Goal: Obtain resource: Obtain resource

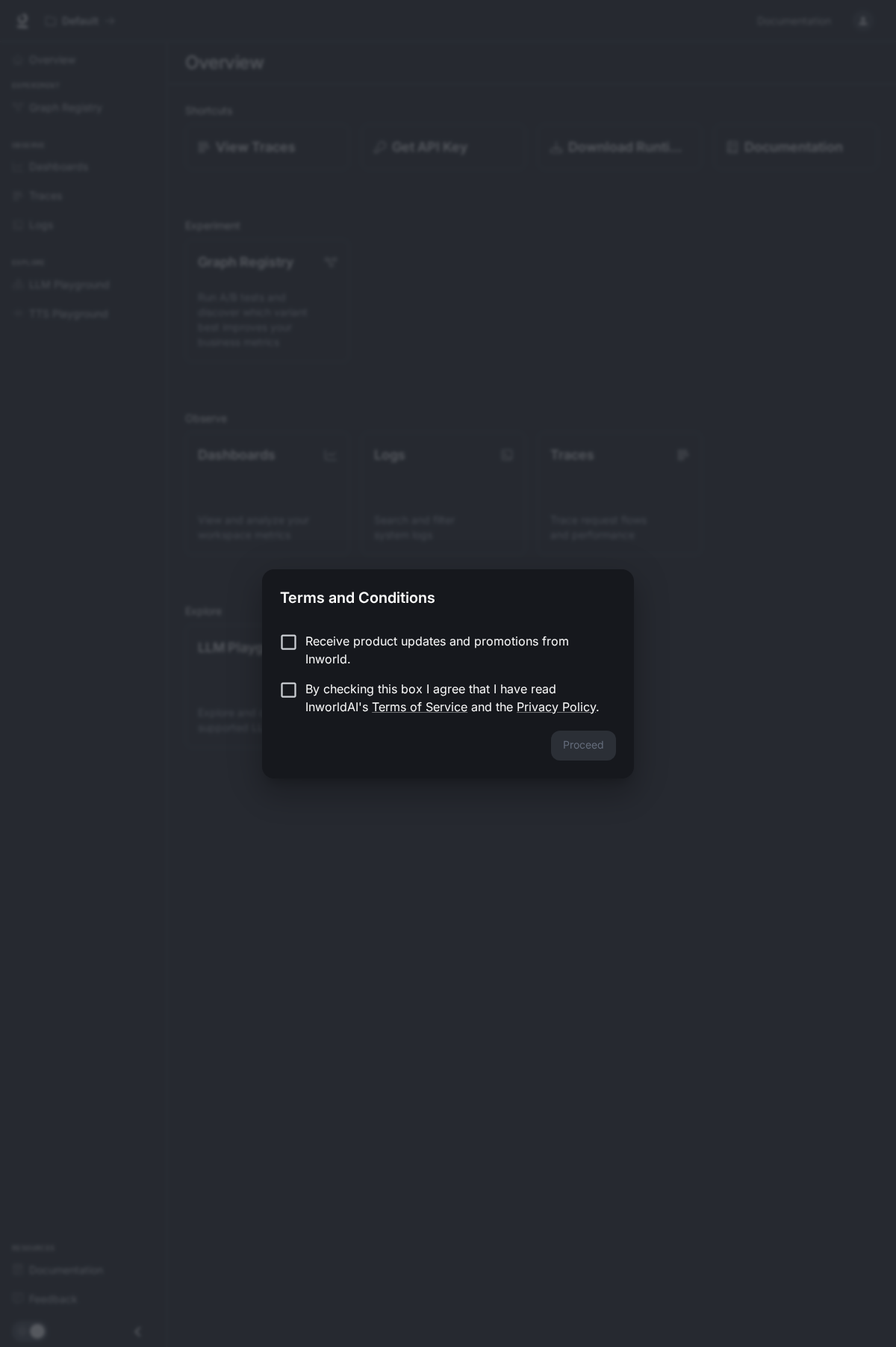
click at [455, 690] on p "By checking this box I agree that I have read InworldAI's Terms of Service and …" at bounding box center [455, 697] width 299 height 36
click at [584, 750] on button "Proceed" at bounding box center [583, 745] width 65 height 30
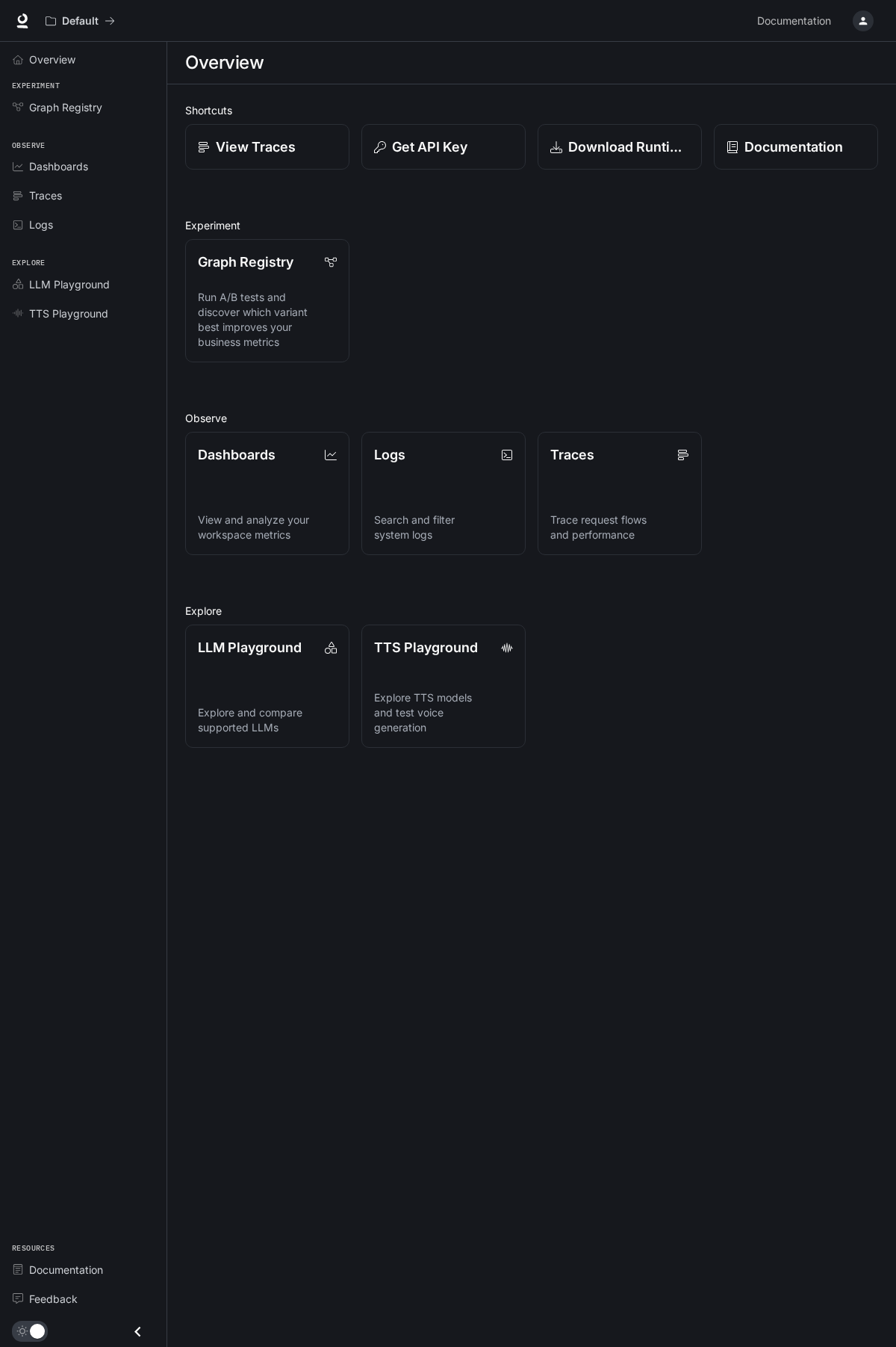
click at [651, 329] on div "Graph Registry Run A/B tests and discover which variant best improves your busi…" at bounding box center [525, 295] width 705 height 136
click at [501, 686] on link "TTS Playground Explore TTS models and test voice generation" at bounding box center [443, 686] width 166 height 125
click at [619, 160] on link "Download Runtime" at bounding box center [619, 147] width 166 height 46
click at [68, 67] on link "Overview" at bounding box center [83, 59] width 154 height 27
click at [20, 20] on icon at bounding box center [23, 19] width 10 height 11
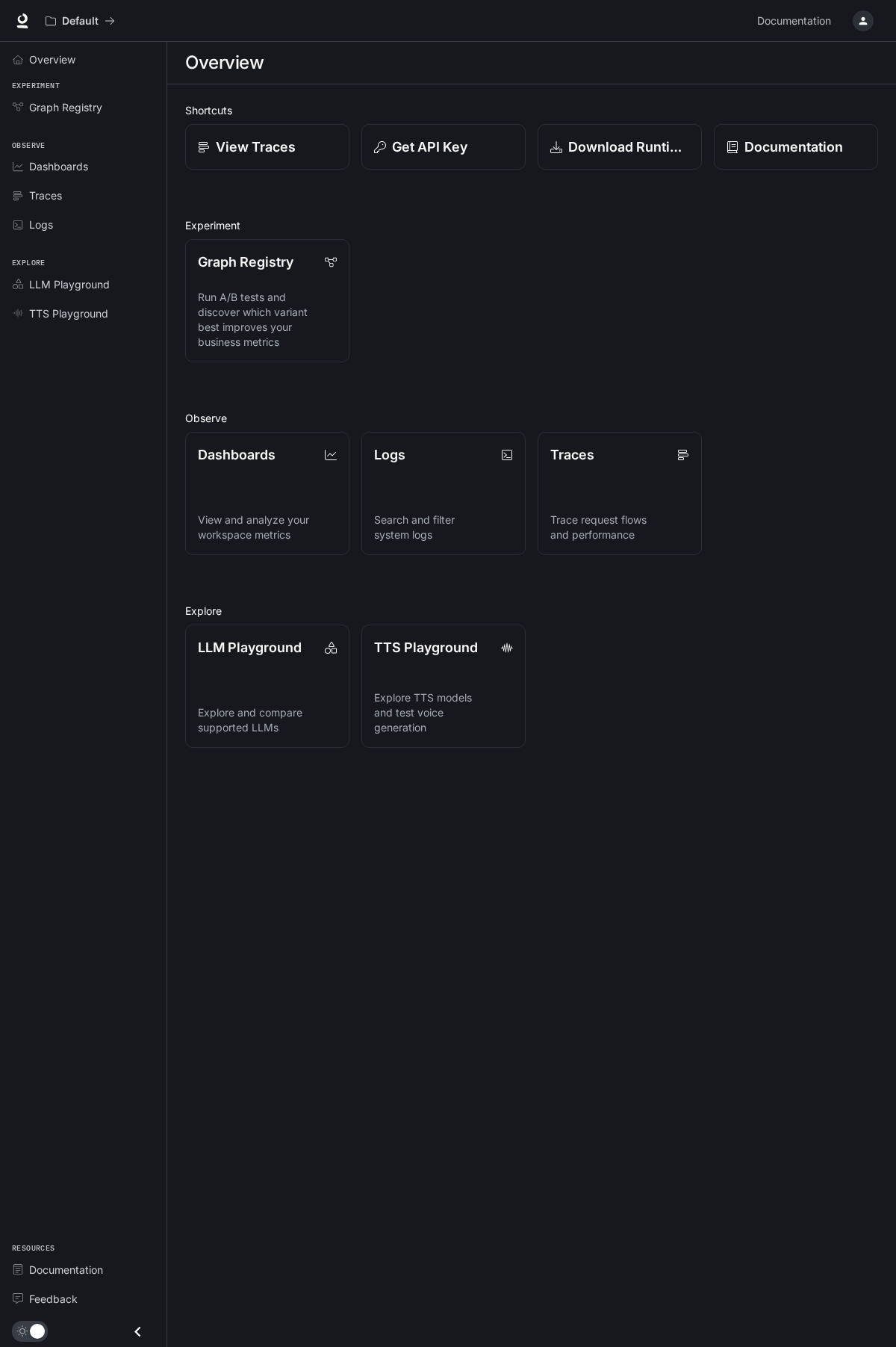
click at [873, 26] on button "button" at bounding box center [863, 20] width 30 height 30
click at [533, 55] on div at bounding box center [448, 673] width 896 height 1347
click at [872, 17] on div "button" at bounding box center [863, 21] width 21 height 21
click at [552, 80] on div at bounding box center [448, 673] width 896 height 1347
click at [311, 741] on link "LLM Playground Explore and compare supported LLMs" at bounding box center [267, 686] width 166 height 125
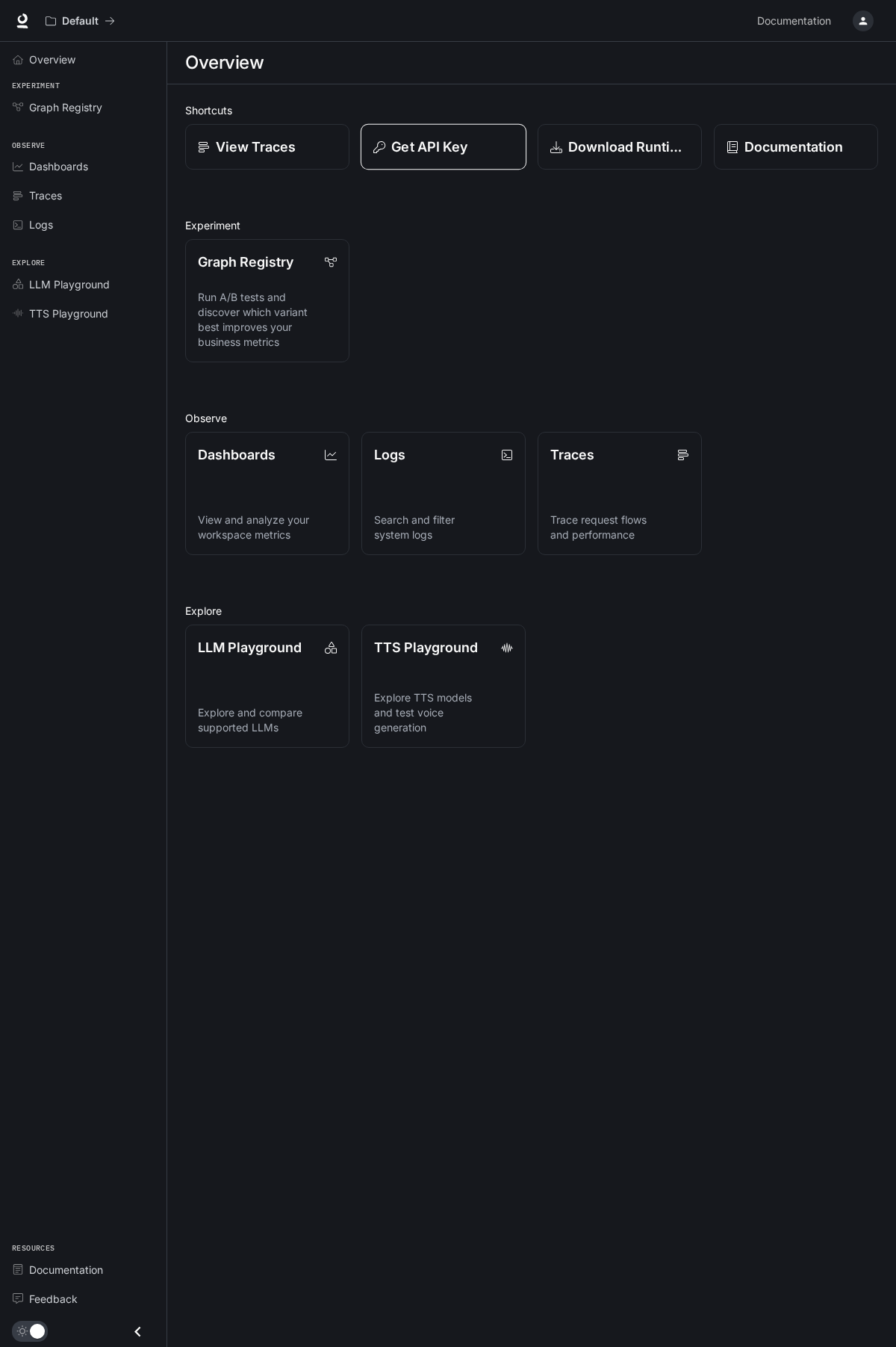
click at [411, 148] on p "Get API Key" at bounding box center [429, 147] width 76 height 20
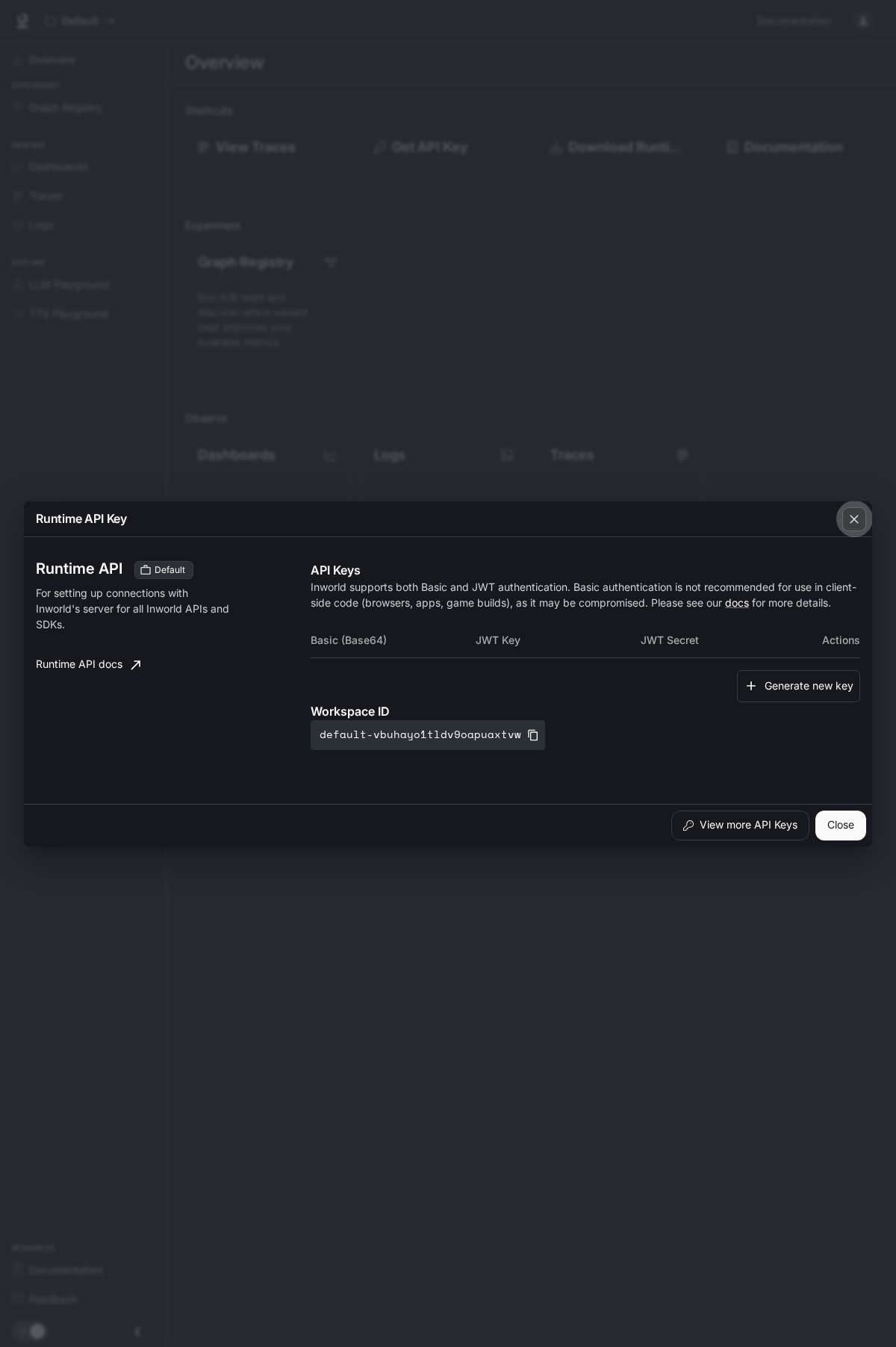
click at [857, 512] on icon "button" at bounding box center [854, 519] width 15 height 15
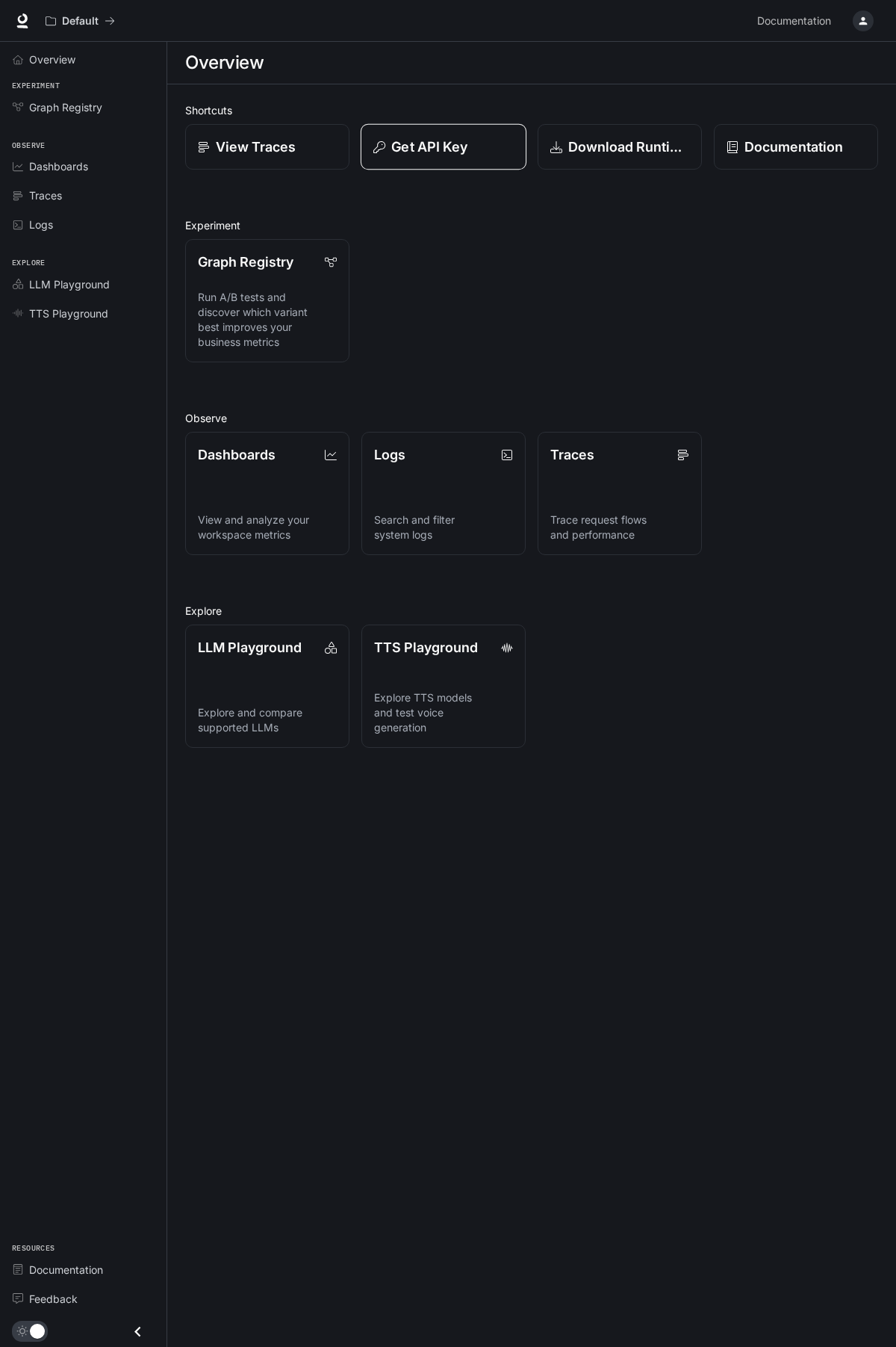
click at [424, 151] on p "Get API Key" at bounding box center [429, 147] width 76 height 20
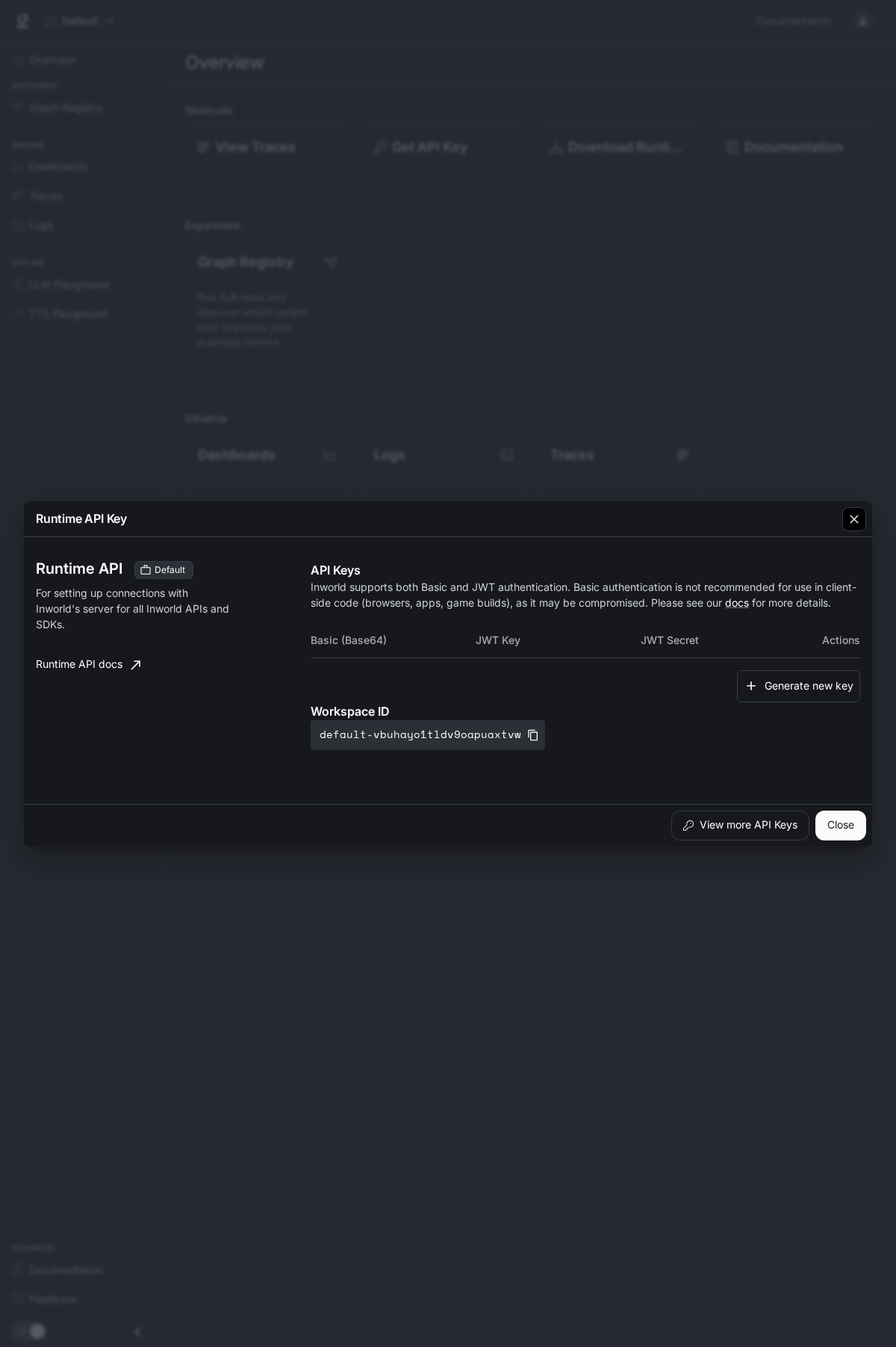
click at [847, 512] on icon "button" at bounding box center [854, 519] width 15 height 15
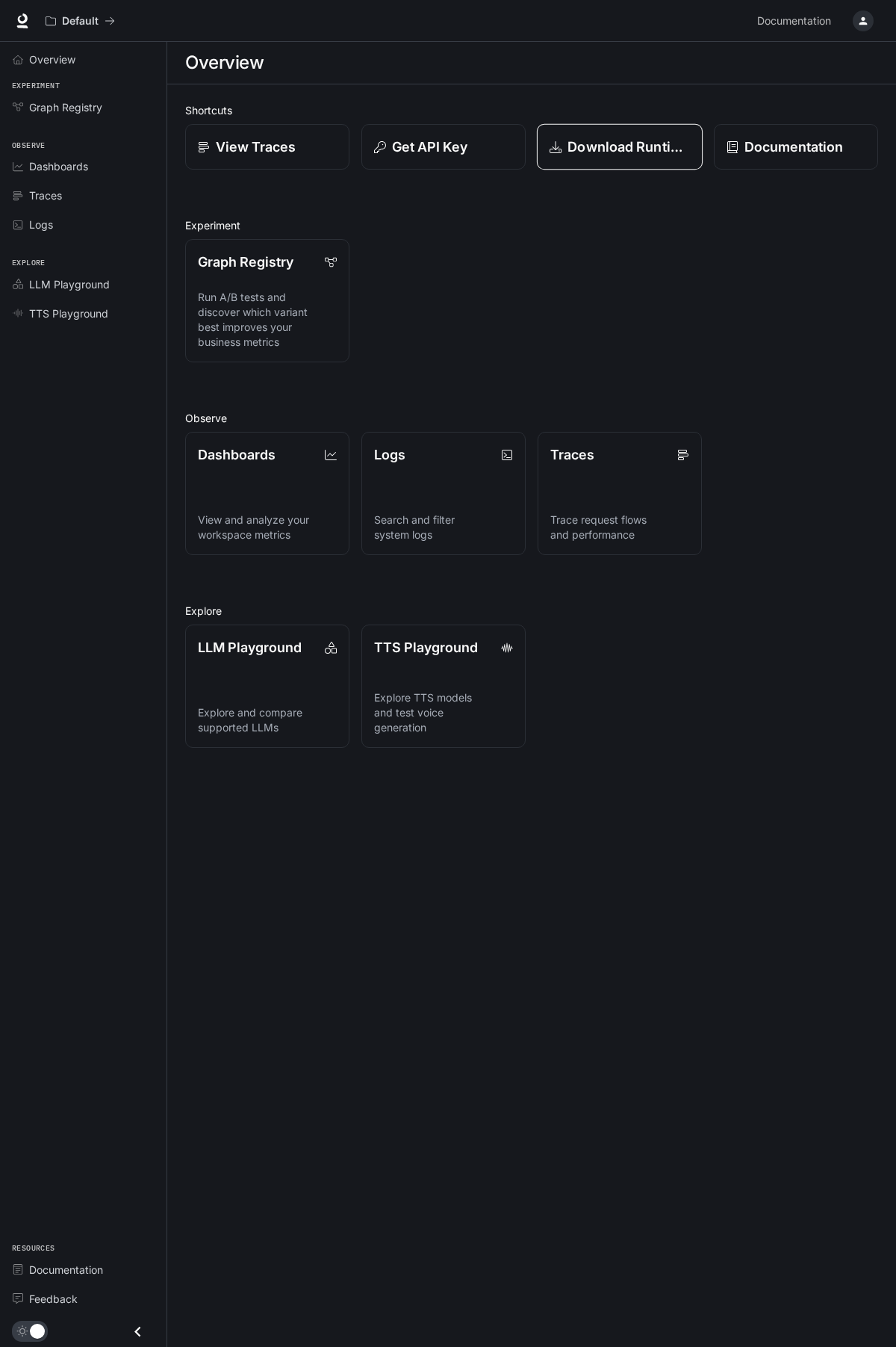
click at [666, 145] on p "Download Runtime" at bounding box center [629, 147] width 123 height 20
